Goal: Task Accomplishment & Management: Use online tool/utility

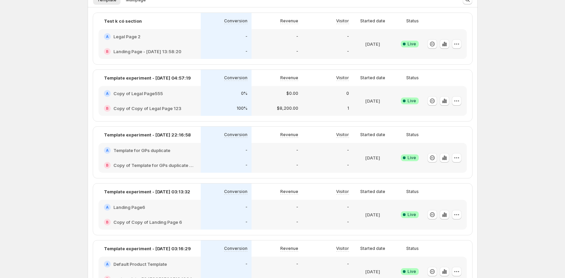
scroll to position [363, 0]
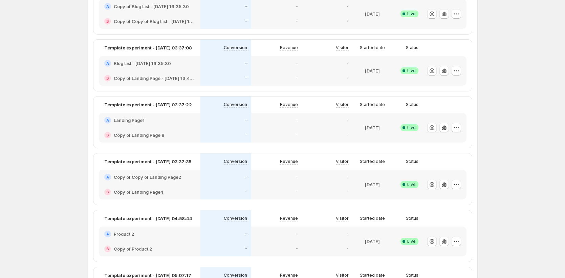
scroll to position [699, 0]
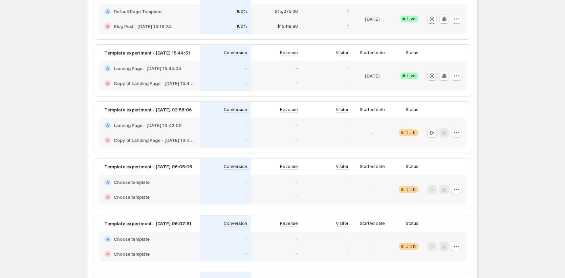
click at [459, 134] on icon "button" at bounding box center [456, 132] width 7 height 7
click at [451, 157] on span "Rename" at bounding box center [454, 158] width 17 height 5
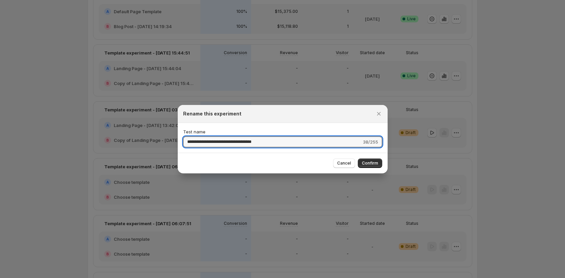
drag, startPoint x: 281, startPoint y: 141, endPoint x: 165, endPoint y: 144, distance: 115.9
drag, startPoint x: 385, startPoint y: 113, endPoint x: 378, endPoint y: 111, distance: 7.1
click at [384, 112] on div "Rename this experiment" at bounding box center [283, 114] width 210 height 18
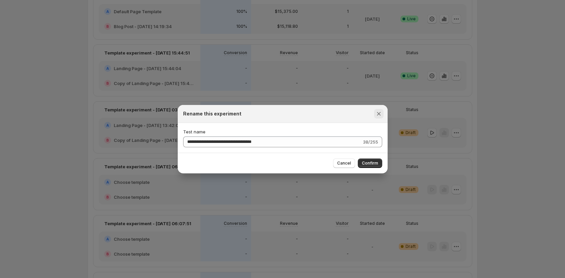
click at [378, 111] on icon "Close" at bounding box center [379, 113] width 7 height 7
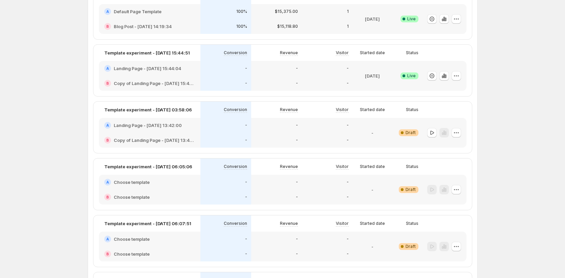
click at [156, 133] on div "B Copy of Landing Page - Sep 11, 13:42:00" at bounding box center [150, 140] width 102 height 15
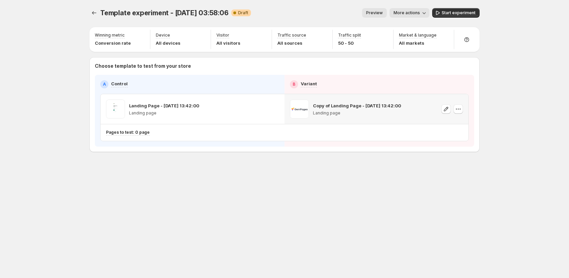
drag, startPoint x: 403, startPoint y: 106, endPoint x: 313, endPoint y: 106, distance: 89.7
click at [313, 106] on div "Copy of Landing Page - Sep 11, 13:42:00 Landing page" at bounding box center [376, 109] width 173 height 19
copy p "Copy of Landing Page - [DATE] 13:42:00"
click at [458, 109] on icon "button" at bounding box center [458, 109] width 1 height 1
click at [450, 153] on span "Remove template" at bounding box center [458, 152] width 37 height 5
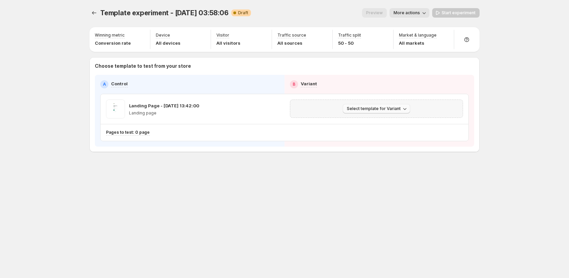
click at [393, 110] on span "Select template for Variant" at bounding box center [374, 108] width 54 height 5
click at [387, 124] on span "Select an existing template" at bounding box center [371, 122] width 57 height 5
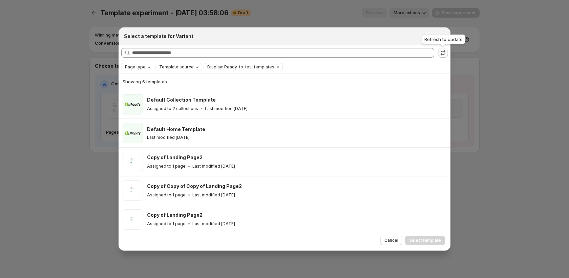
click at [441, 51] on icon ":rm:" at bounding box center [443, 52] width 7 height 7
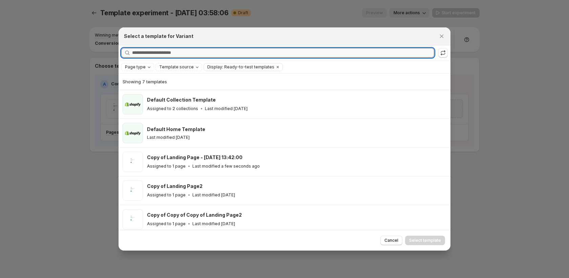
click at [257, 53] on input "Searching all templates" at bounding box center [283, 52] width 302 height 9
paste input "**********"
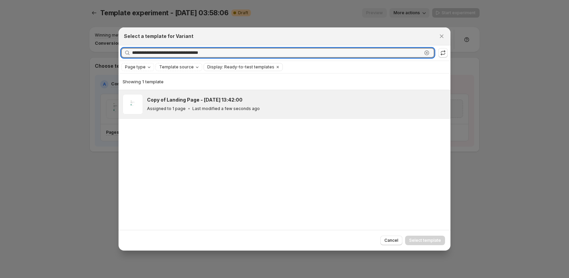
type input "**********"
click at [349, 113] on div "Copy of Landing Page - [DATE] 13:42:00 Assigned to 1 page Last modified a few s…" at bounding box center [296, 104] width 299 height 20
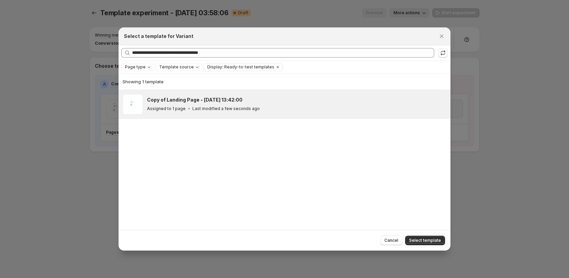
click at [422, 241] on span "Select template" at bounding box center [425, 240] width 32 height 5
